Goal: Task Accomplishment & Management: Use online tool/utility

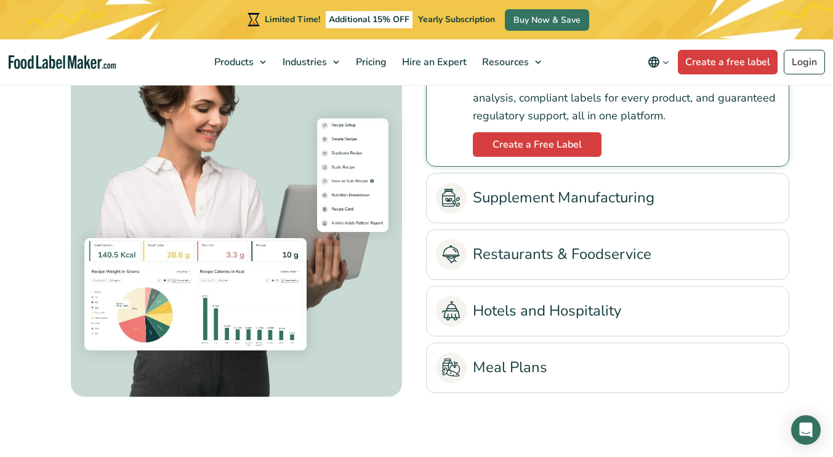
scroll to position [2733, 0]
click at [559, 371] on link "Meal Plans" at bounding box center [608, 368] width 344 height 31
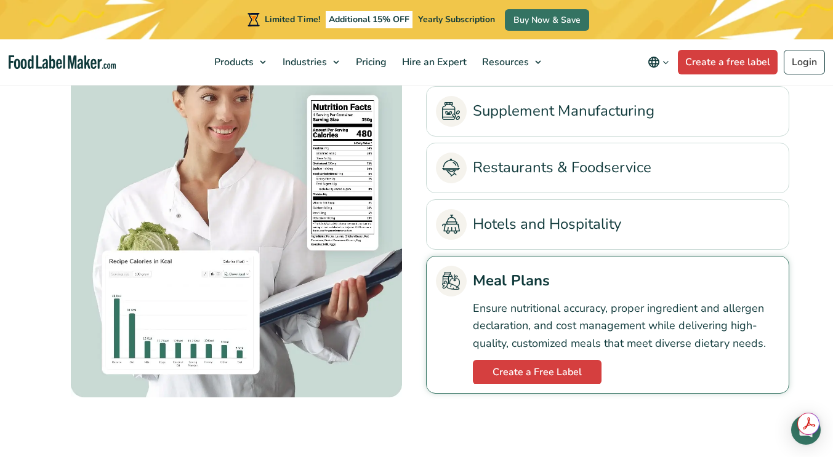
scroll to position [0, 0]
click at [578, 370] on link "Create a Free Label" at bounding box center [537, 372] width 129 height 25
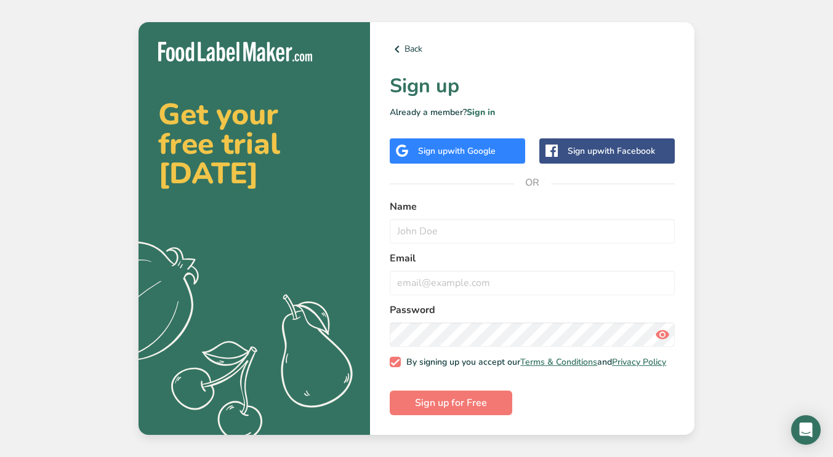
click at [477, 148] on span "with Google" at bounding box center [472, 151] width 48 height 12
